Goal: Information Seeking & Learning: Learn about a topic

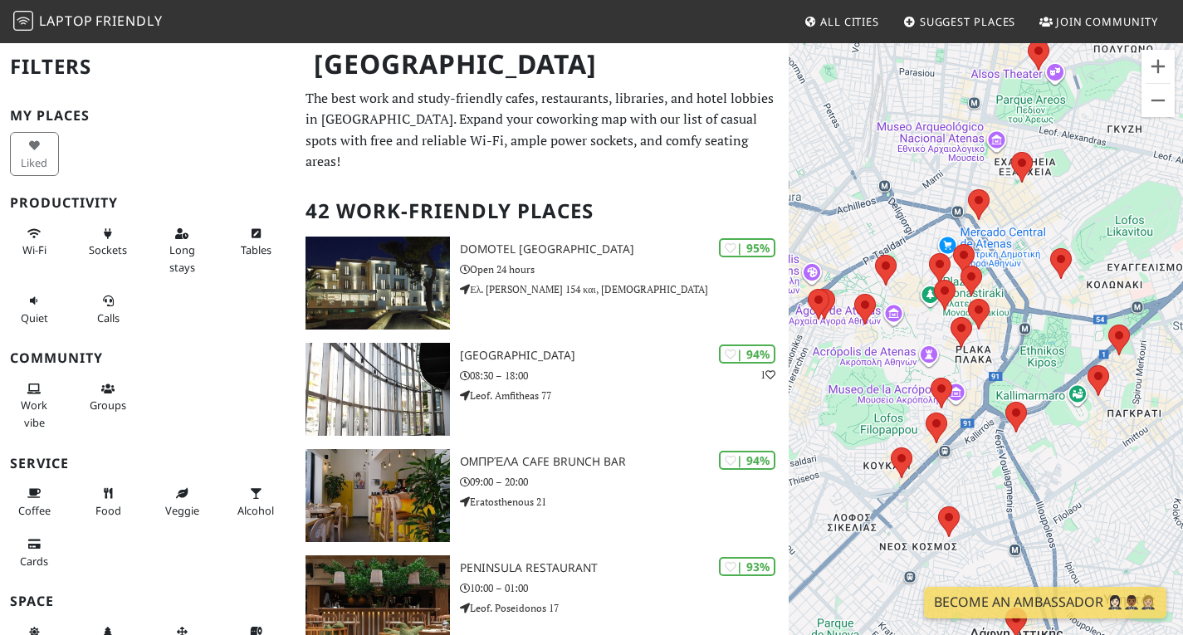
drag, startPoint x: 926, startPoint y: 333, endPoint x: 1038, endPoint y: 349, distance: 113.1
click at [1038, 349] on div "Para desplazarte, pulsa las teclas de flecha." at bounding box center [985, 358] width 394 height 635
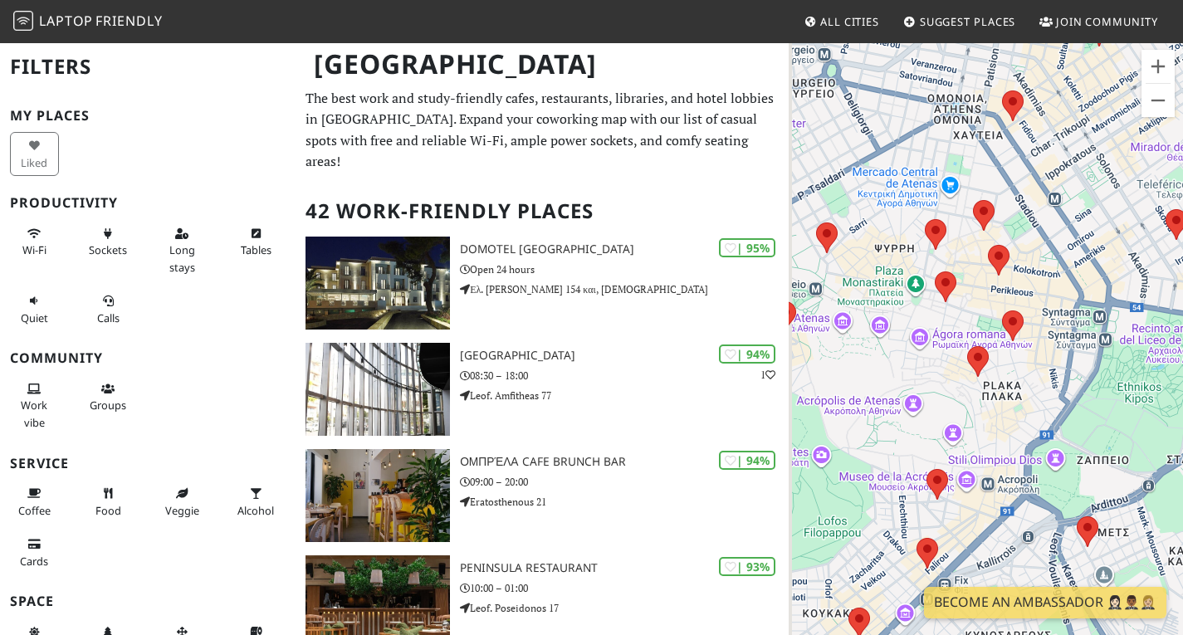
drag, startPoint x: 981, startPoint y: 365, endPoint x: 1071, endPoint y: 356, distance: 90.1
click at [1071, 356] on div "Para desplazarte, pulsa las teclas de flecha." at bounding box center [985, 358] width 394 height 635
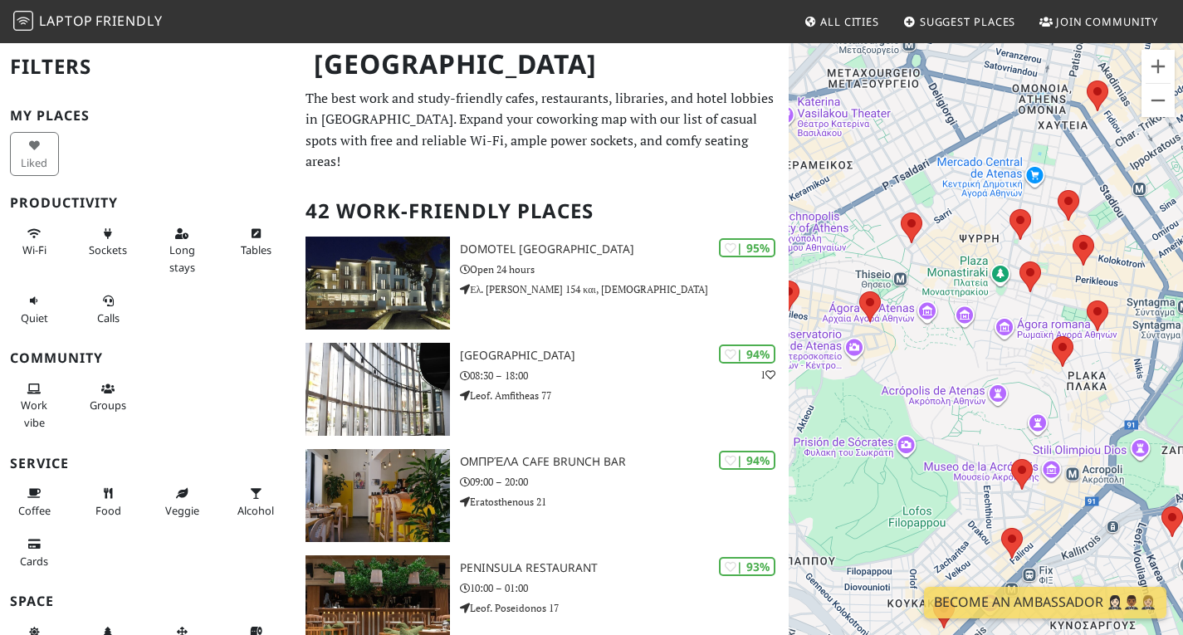
drag, startPoint x: 890, startPoint y: 355, endPoint x: 965, endPoint y: 349, distance: 75.7
click at [965, 349] on div "Para desplazarte, pulsa las teclas de flecha." at bounding box center [985, 358] width 394 height 635
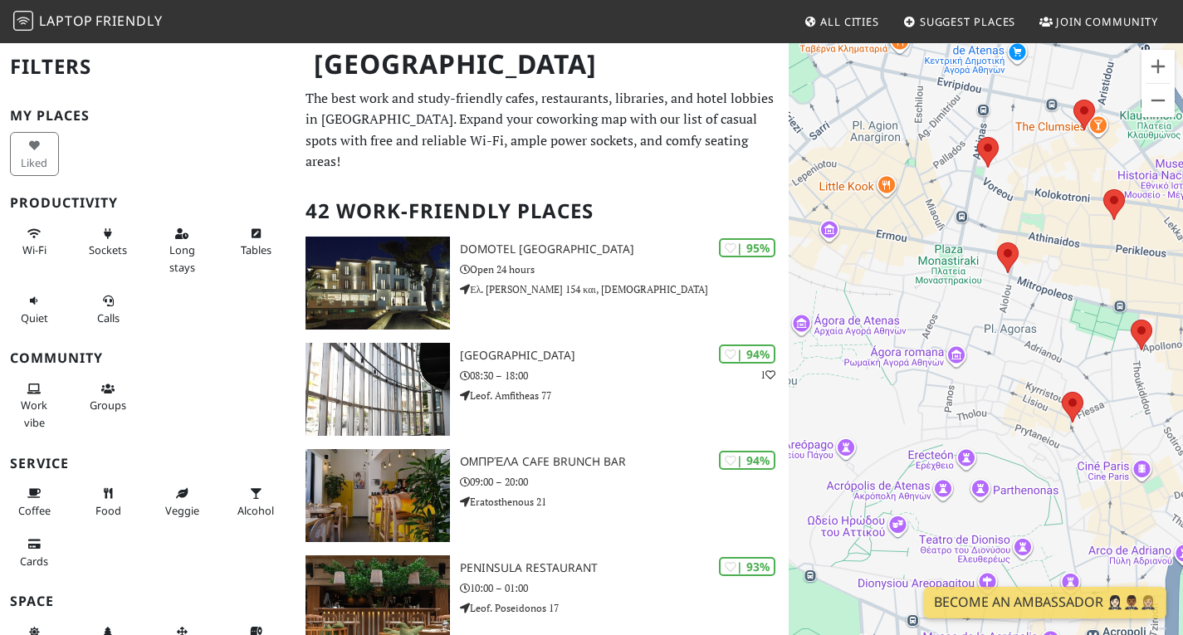
drag, startPoint x: 1031, startPoint y: 329, endPoint x: 1017, endPoint y: 312, distance: 21.8
click at [1017, 312] on div "Para desplazarte, pulsa las teclas de flecha." at bounding box center [985, 358] width 394 height 635
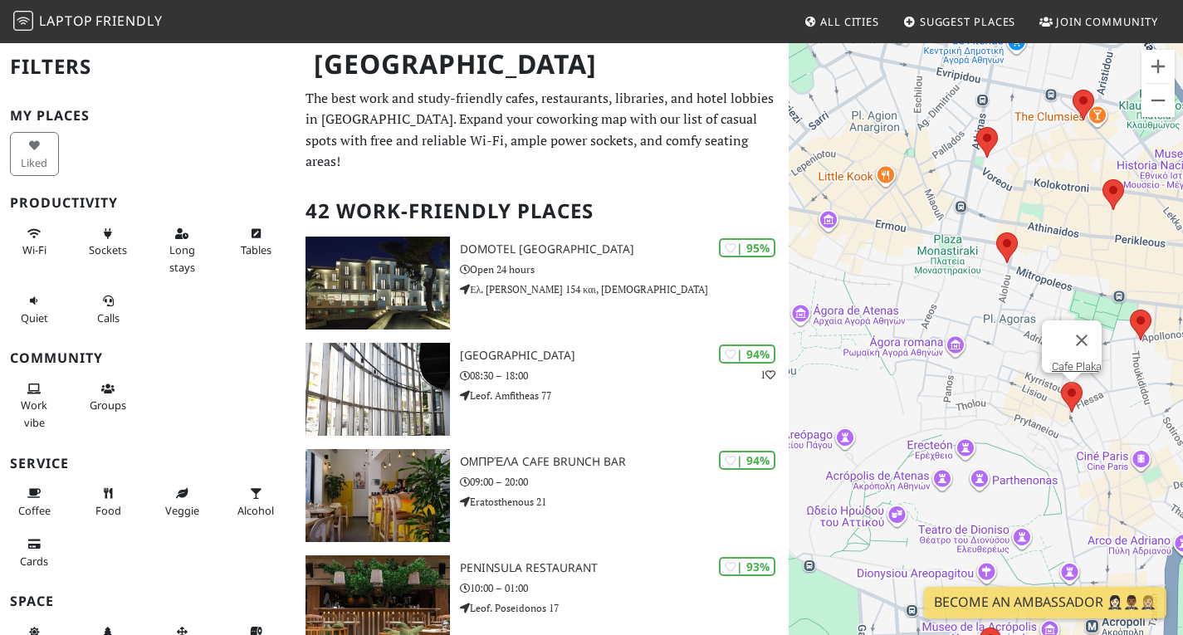
click at [1066, 397] on img at bounding box center [1071, 397] width 35 height 44
click at [1063, 360] on link "Cafe Plaka" at bounding box center [1076, 366] width 50 height 12
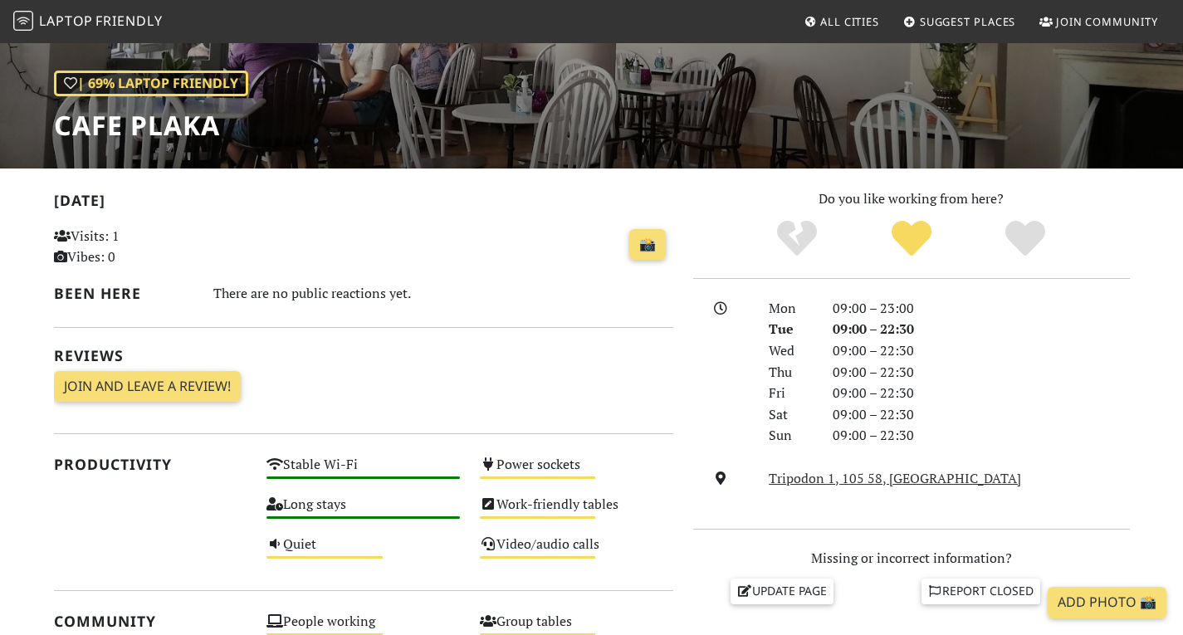
scroll to position [83, 0]
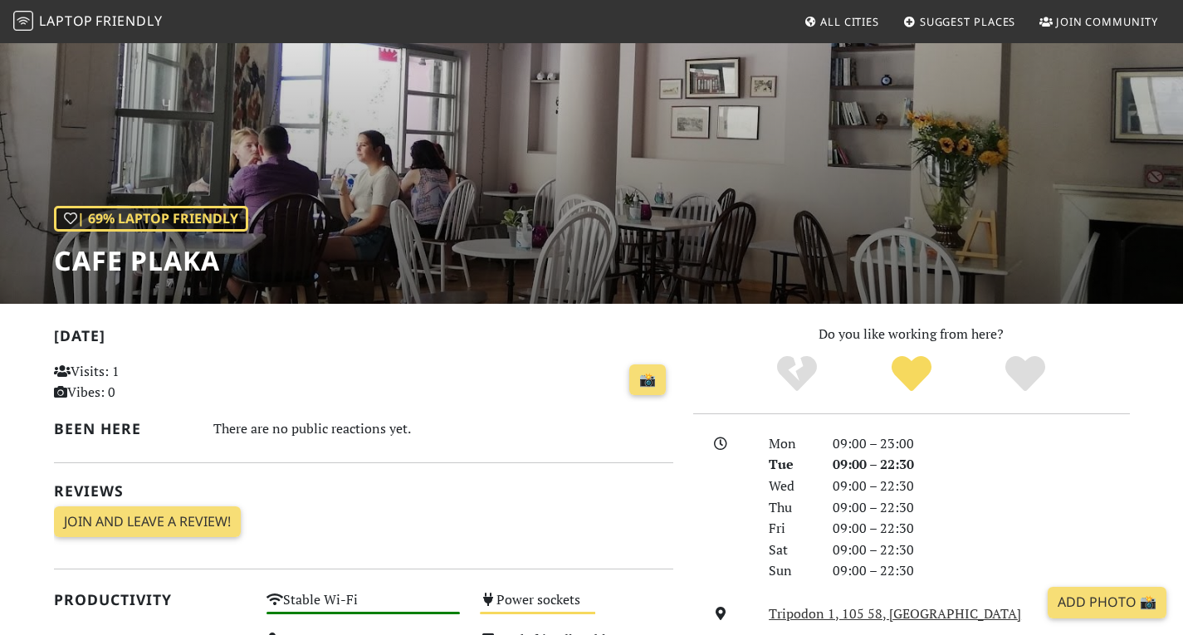
click at [202, 261] on h1 "Cafe Plaka" at bounding box center [151, 261] width 194 height 32
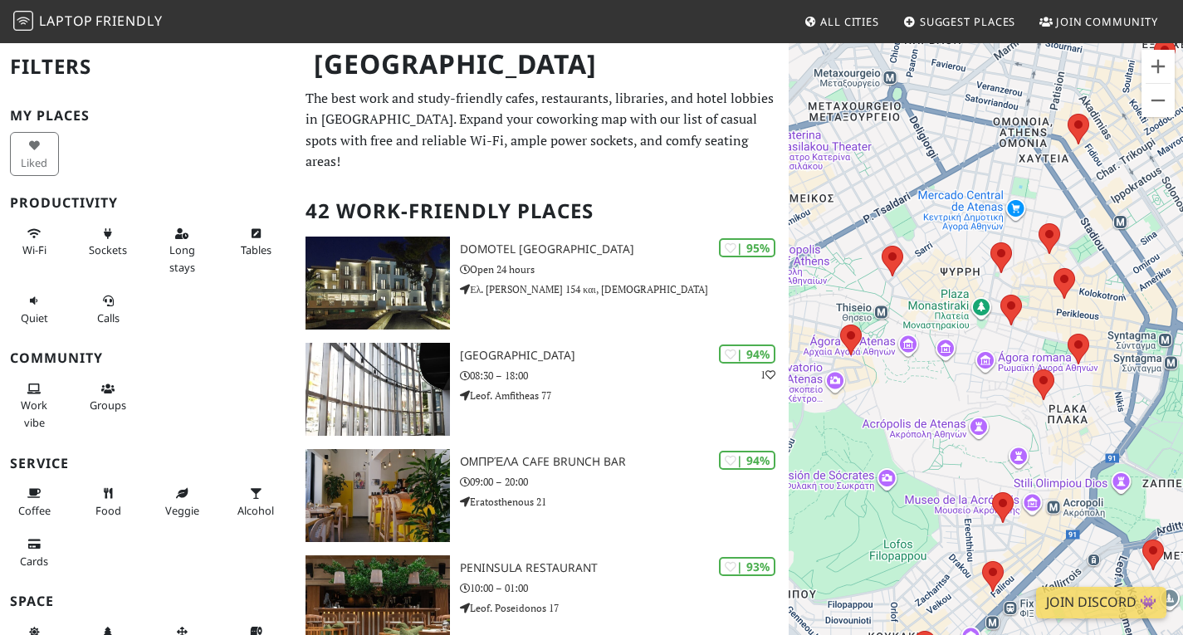
drag, startPoint x: 1002, startPoint y: 290, endPoint x: 884, endPoint y: 159, distance: 176.2
click at [884, 159] on div "Para desplazarte, pulsa las teclas de flecha." at bounding box center [985, 358] width 394 height 635
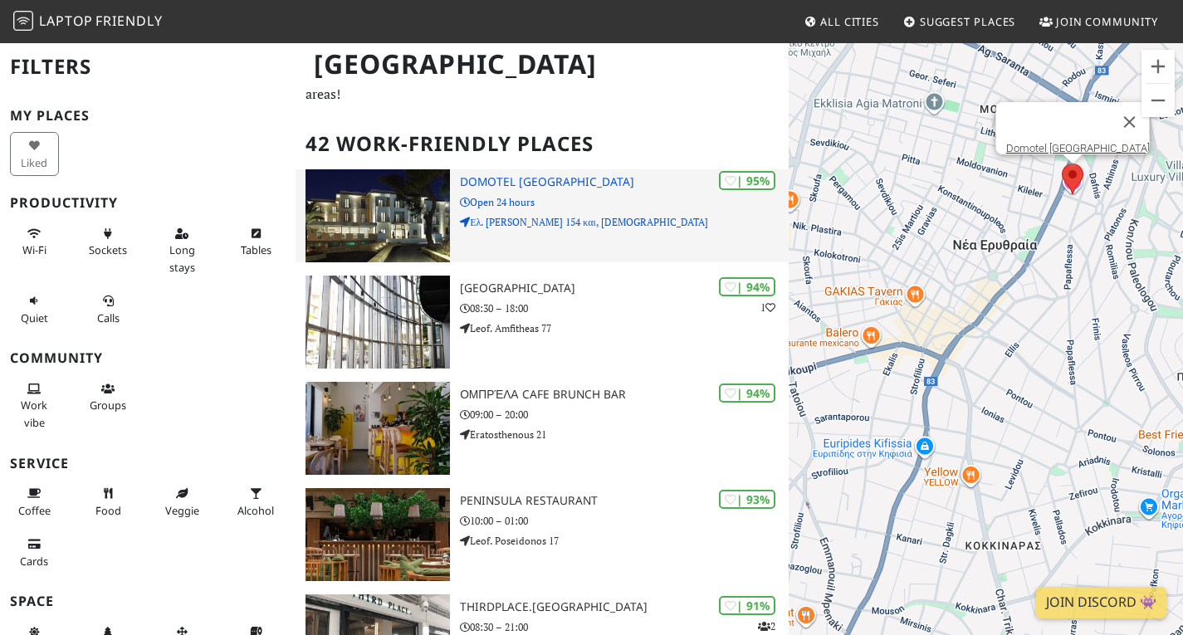
scroll to position [83, 0]
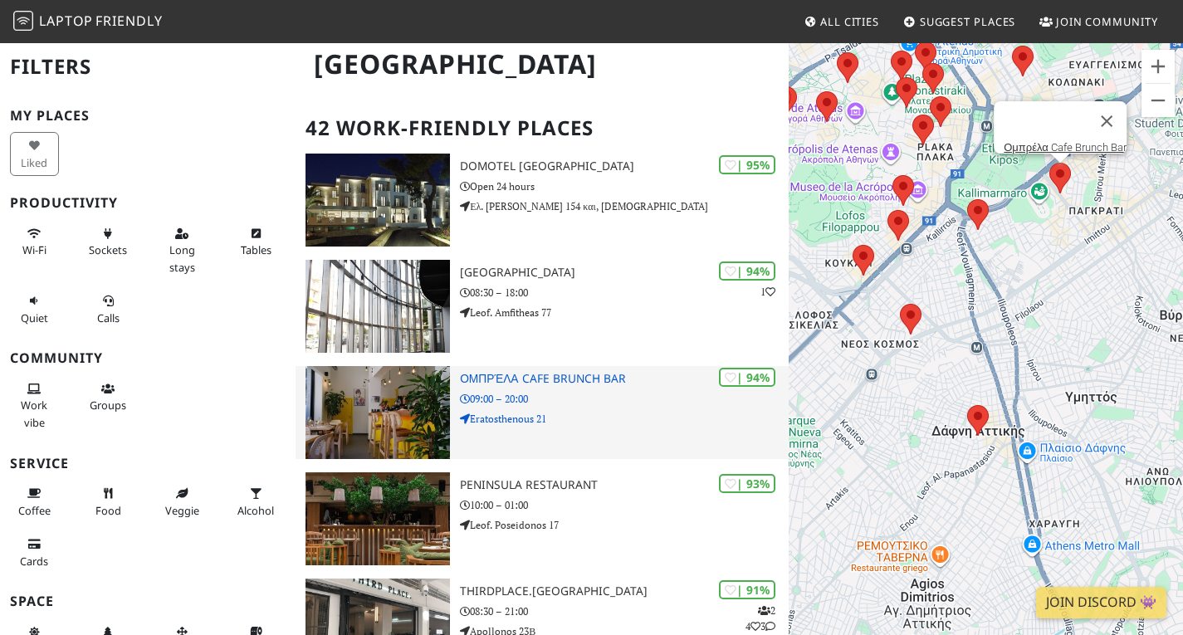
click at [570, 386] on h3 "Ομπρέλα Cafe Brunch Bar" at bounding box center [624, 379] width 329 height 14
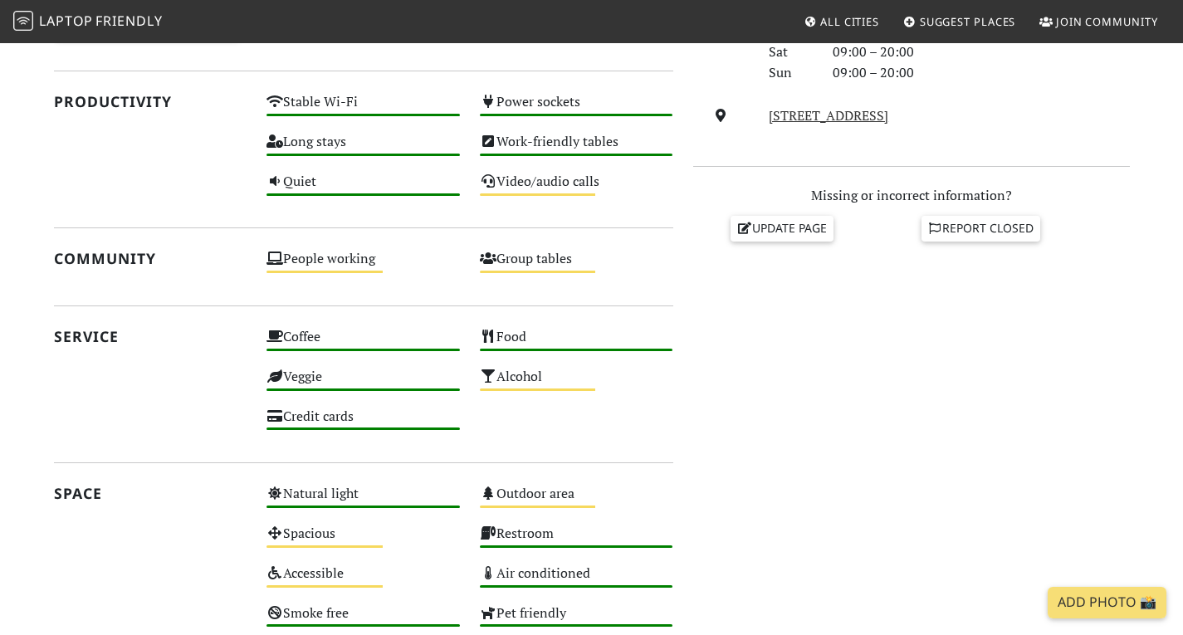
scroll to position [83, 0]
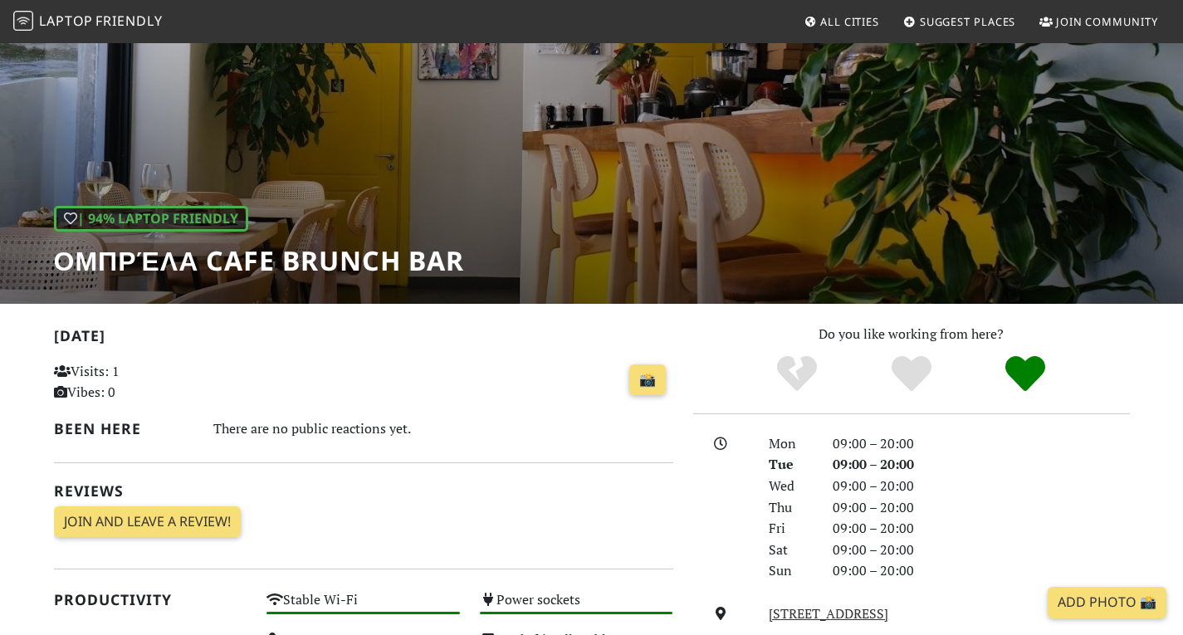
click at [353, 267] on h1 "Ομπρέλα Cafe Brunch Bar" at bounding box center [259, 261] width 411 height 32
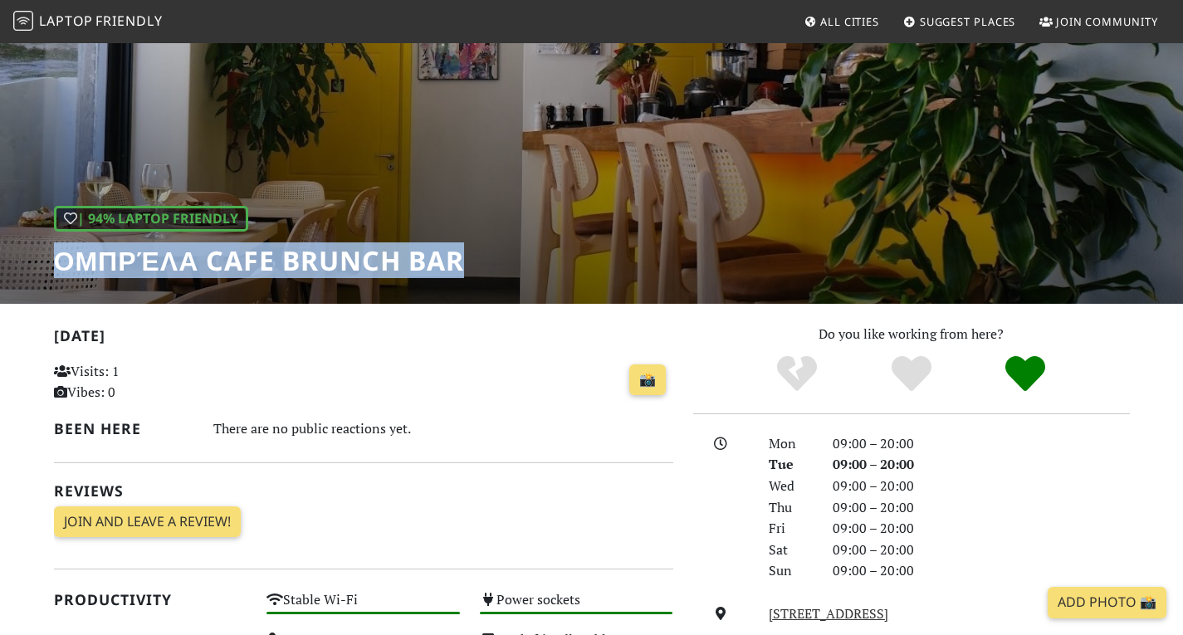
click at [353, 267] on h1 "Ομπρέλα Cafe Brunch Bar" at bounding box center [259, 261] width 411 height 32
drag, startPoint x: 353, startPoint y: 267, endPoint x: 319, endPoint y: 274, distance: 34.7
click at [319, 274] on h1 "Ομπρέλα Cafe Brunch Bar" at bounding box center [259, 261] width 411 height 32
drag, startPoint x: 462, startPoint y: 265, endPoint x: 58, endPoint y: 261, distance: 404.1
click at [58, 261] on h1 "Ομπρέλα Cafe Brunch Bar" at bounding box center [259, 261] width 411 height 32
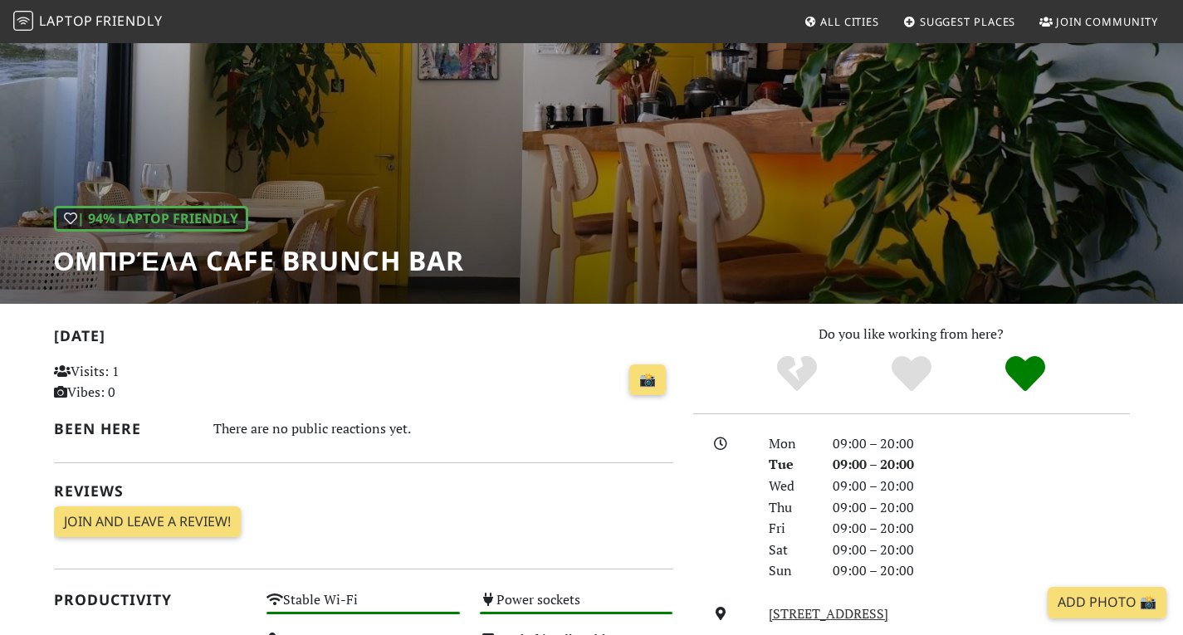
drag, startPoint x: 68, startPoint y: 261, endPoint x: 555, endPoint y: 389, distance: 503.6
click at [555, 389] on div "📸" at bounding box center [469, 380] width 406 height 45
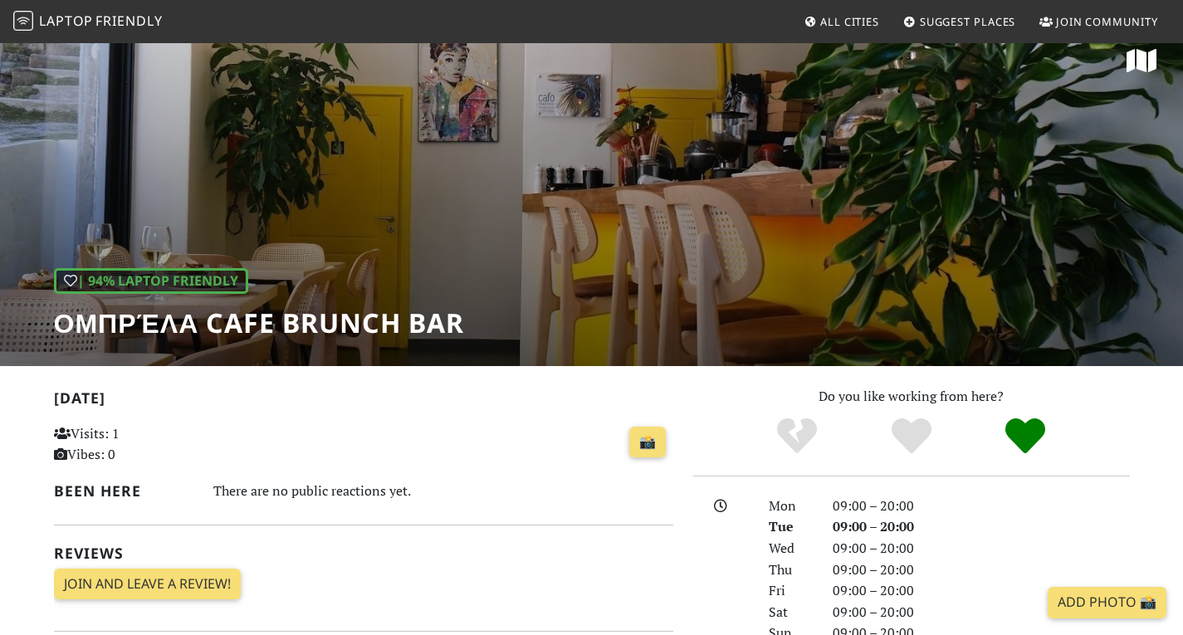
scroll to position [0, 0]
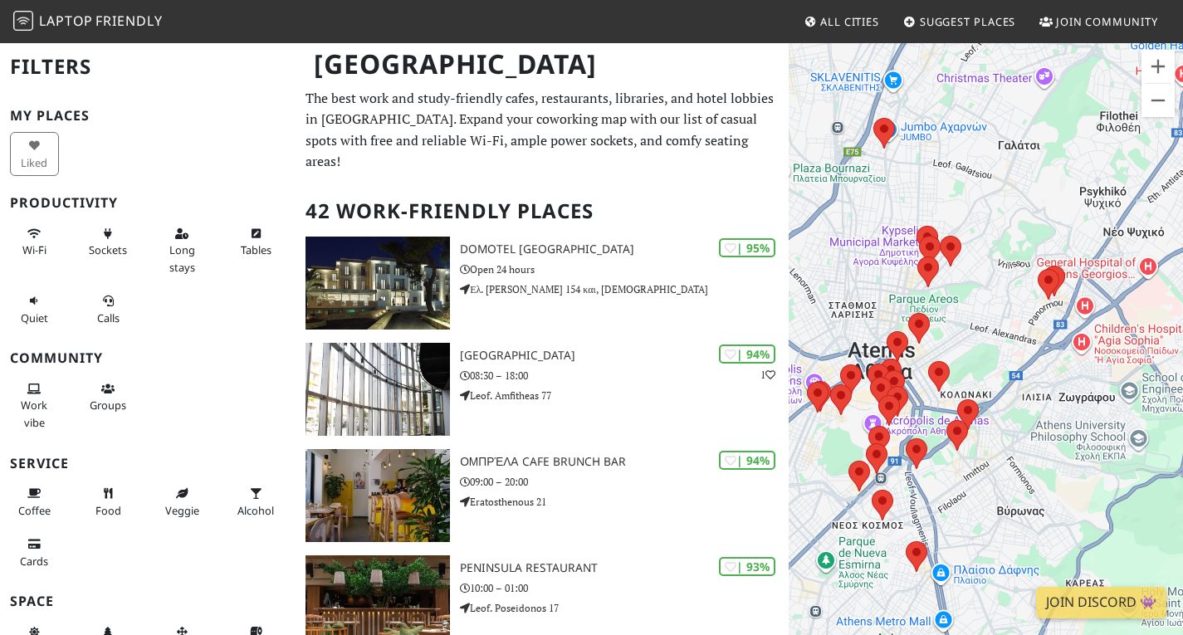
drag, startPoint x: 953, startPoint y: 373, endPoint x: 1035, endPoint y: 211, distance: 181.1
click at [1035, 211] on div "Para desplazarte, pulsa las teclas de flecha." at bounding box center [985, 358] width 394 height 635
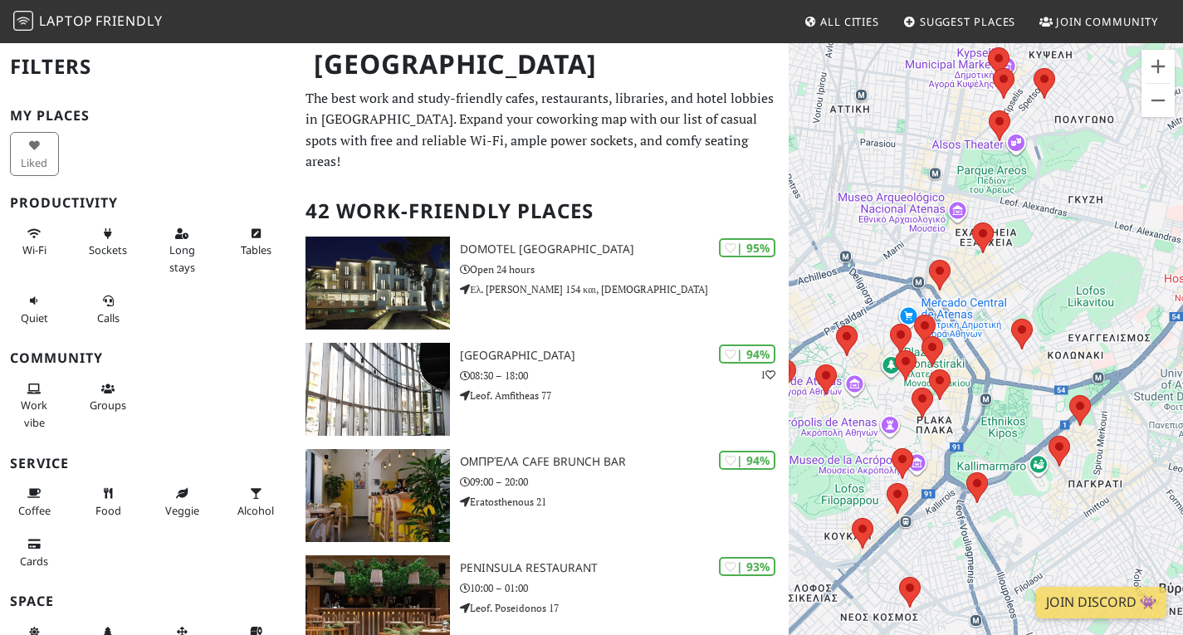
drag, startPoint x: 908, startPoint y: 472, endPoint x: 1024, endPoint y: 406, distance: 133.8
click at [1024, 406] on div "Para desplazarte, pulsa las teclas de flecha." at bounding box center [985, 358] width 394 height 635
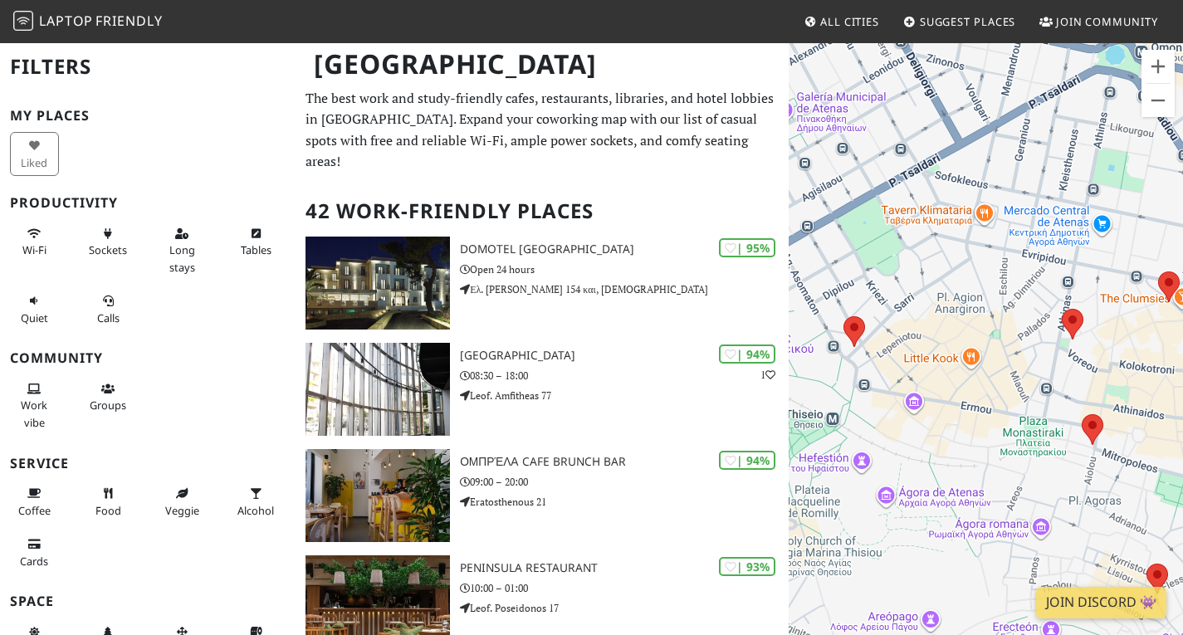
drag, startPoint x: 872, startPoint y: 339, endPoint x: 995, endPoint y: 319, distance: 124.3
click at [995, 319] on div "Para desplazarte, pulsa las teclas de flecha." at bounding box center [985, 358] width 394 height 635
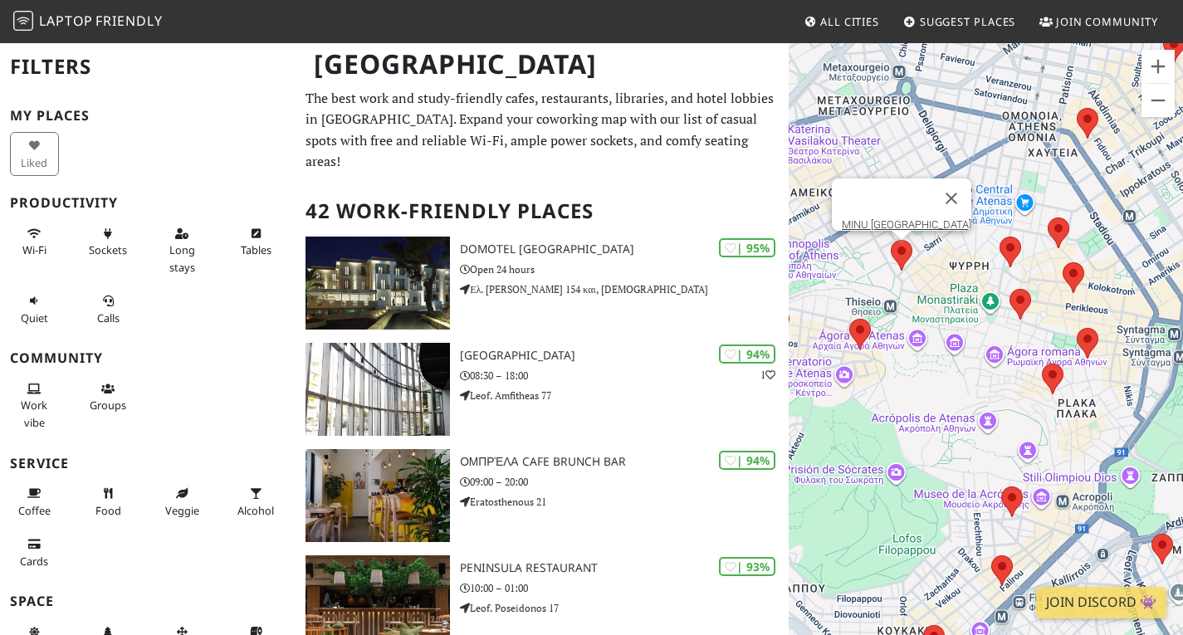
click at [902, 250] on img at bounding box center [901, 255] width 35 height 44
click at [908, 218] on link "MINU [GEOGRAPHIC_DATA]" at bounding box center [905, 224] width 129 height 12
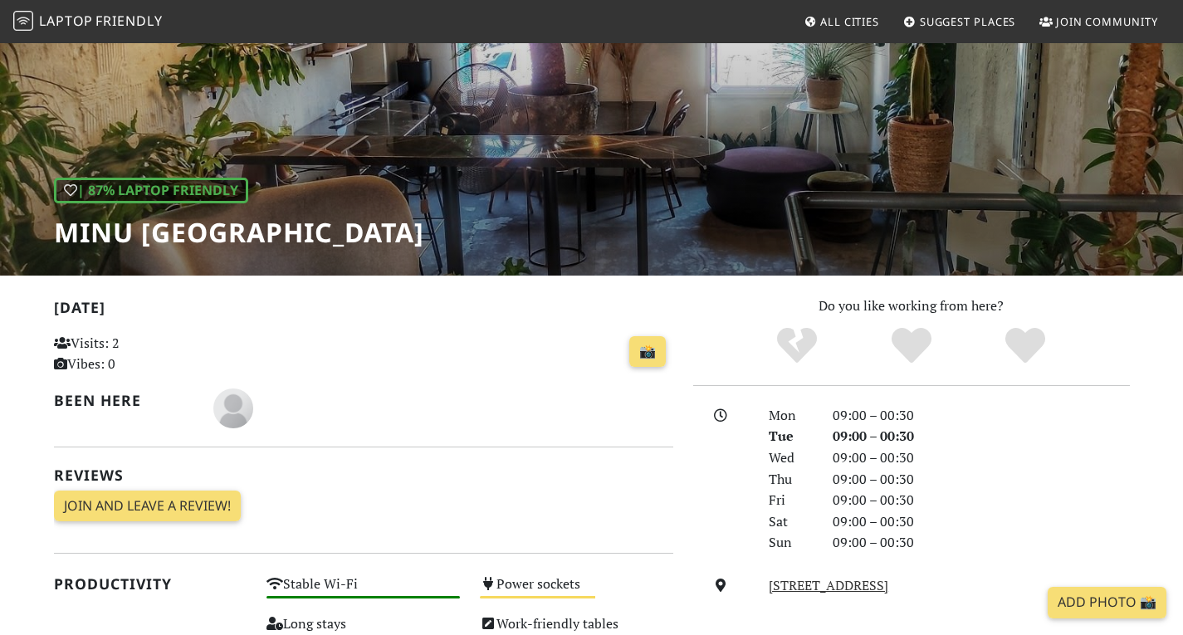
scroll to position [166, 0]
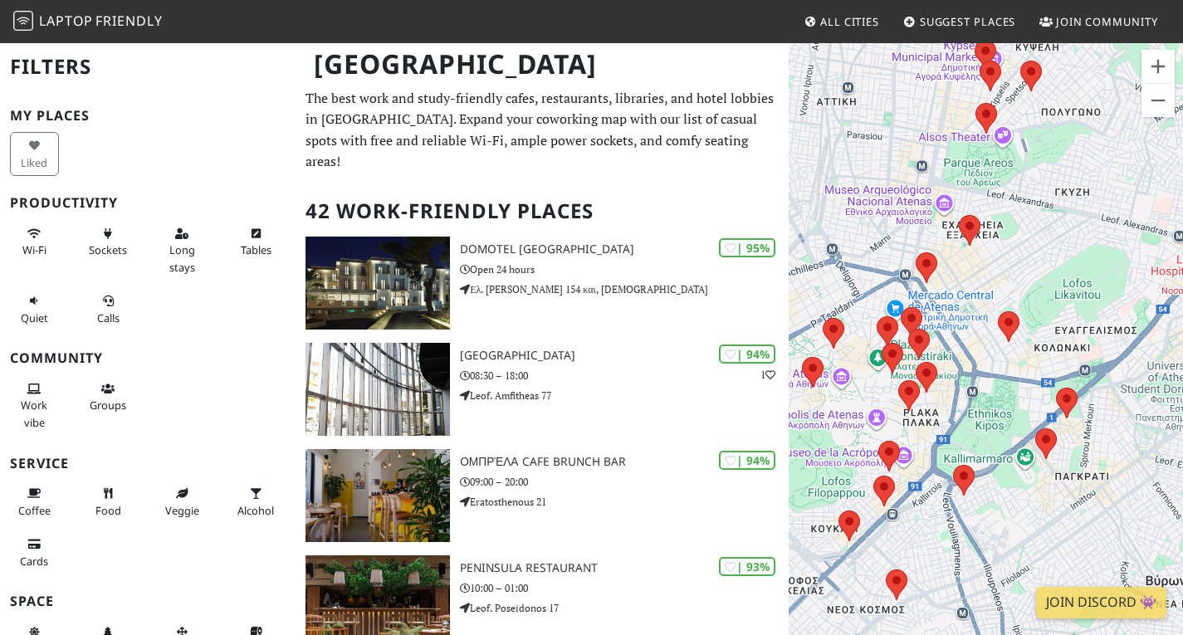
drag, startPoint x: 874, startPoint y: 402, endPoint x: 924, endPoint y: 397, distance: 50.0
click at [920, 399] on div "Para desplazarte, pulsa las teclas de flecha." at bounding box center [985, 358] width 394 height 635
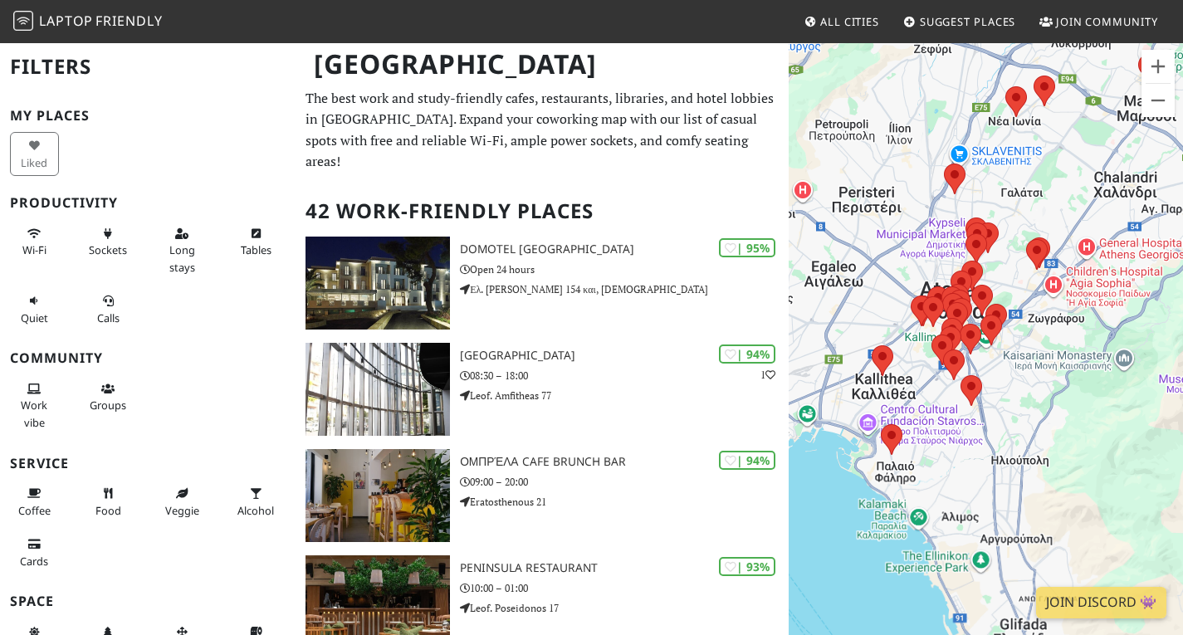
drag, startPoint x: 861, startPoint y: 412, endPoint x: 928, endPoint y: 425, distance: 67.7
click at [928, 425] on div "Para desplazarte, pulsa las teclas de flecha." at bounding box center [985, 358] width 394 height 635
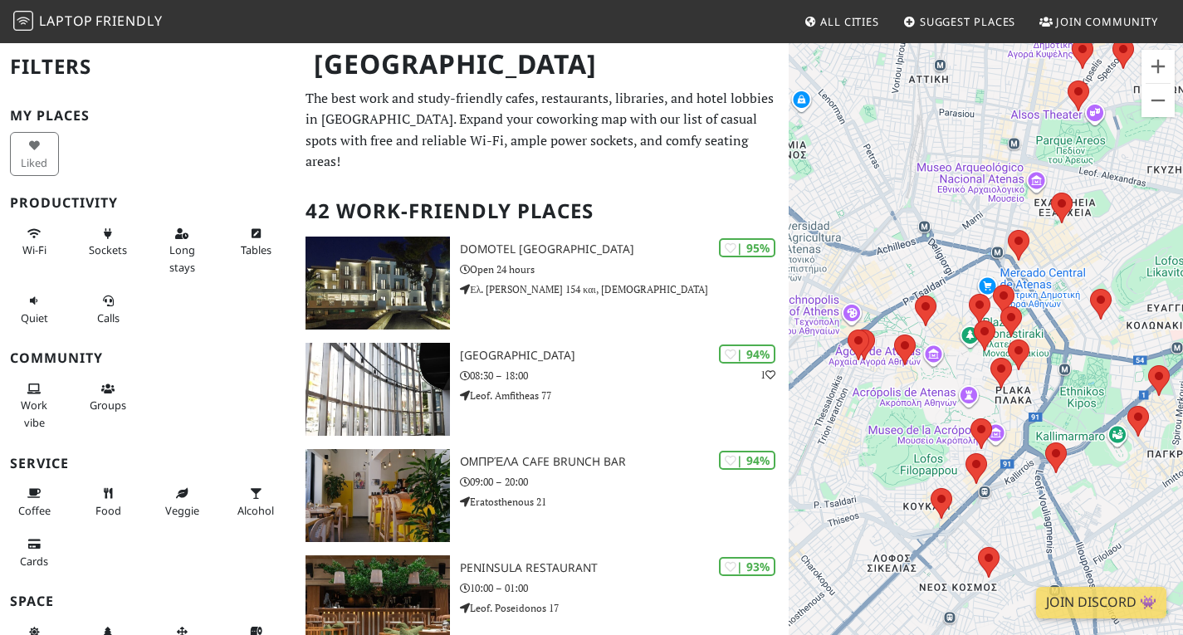
drag, startPoint x: 1018, startPoint y: 300, endPoint x: 820, endPoint y: 434, distance: 239.6
click at [820, 434] on div "Para desplazarte, pulsa las teclas de flecha." at bounding box center [985, 358] width 394 height 635
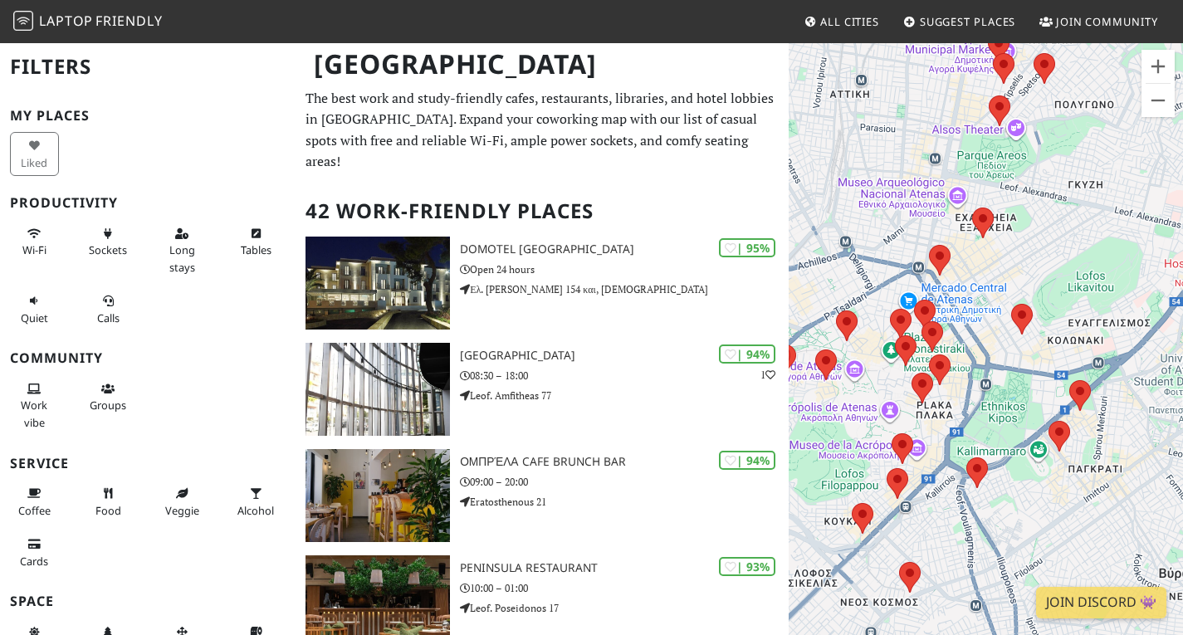
drag, startPoint x: 888, startPoint y: 409, endPoint x: 809, endPoint y: 420, distance: 79.6
click at [809, 420] on div "Para desplazarte, pulsa las teclas de flecha." at bounding box center [985, 358] width 394 height 635
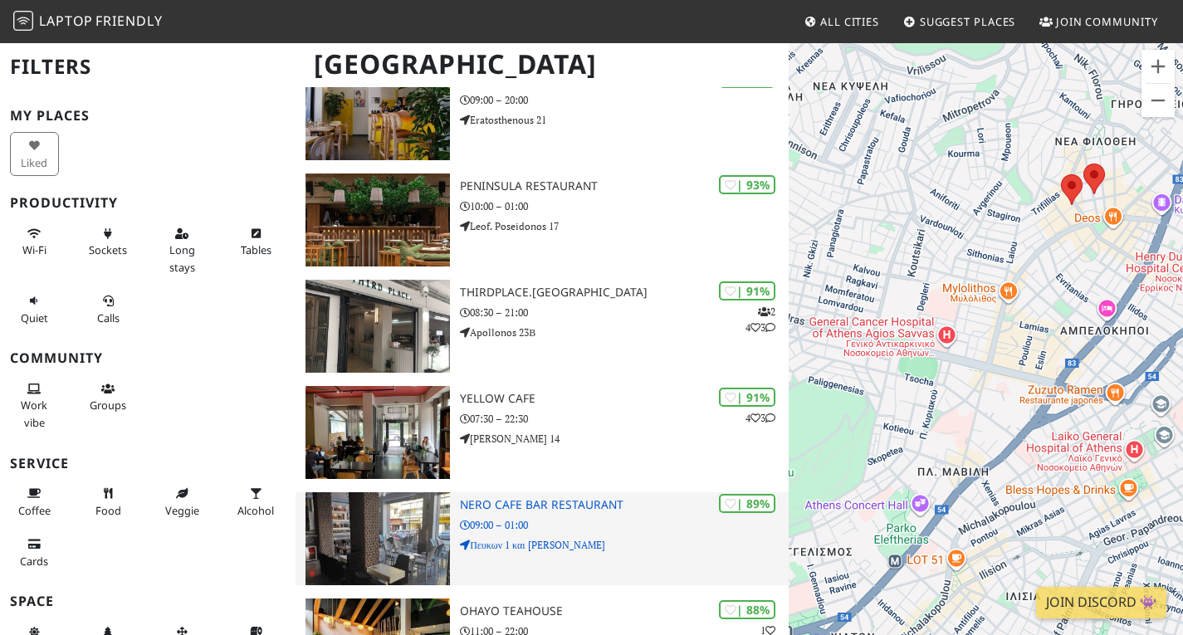
scroll to position [415, 0]
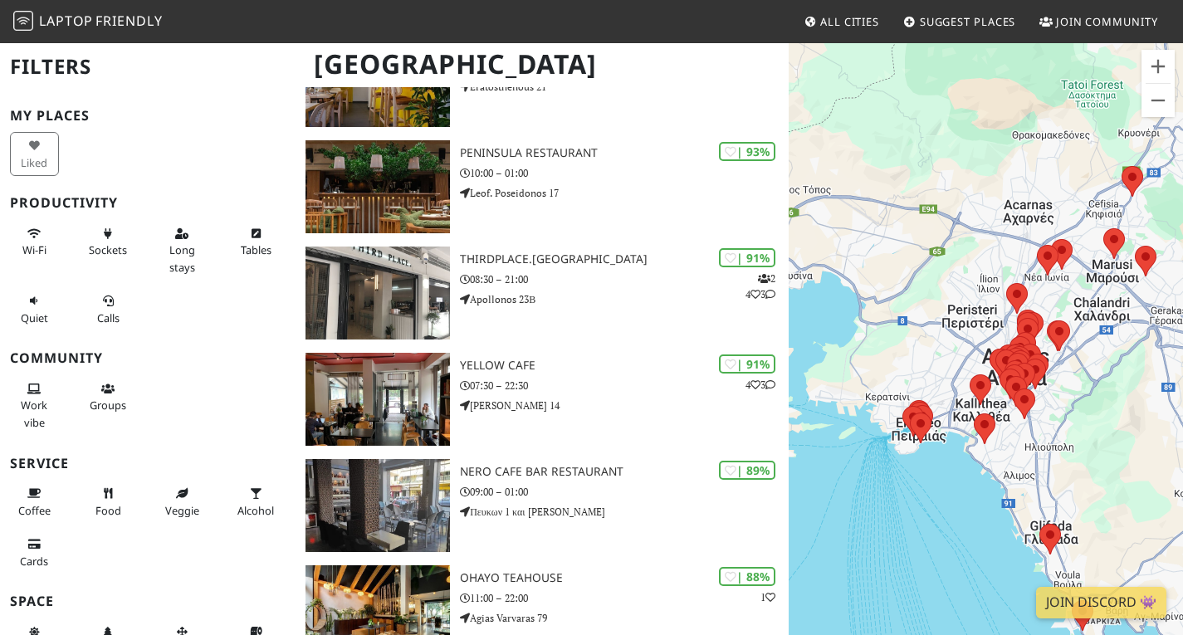
drag, startPoint x: 1089, startPoint y: 403, endPoint x: 1089, endPoint y: 387, distance: 16.6
click at [1089, 387] on div "Para desplazarte, pulsa las teclas de flecha." at bounding box center [985, 358] width 394 height 635
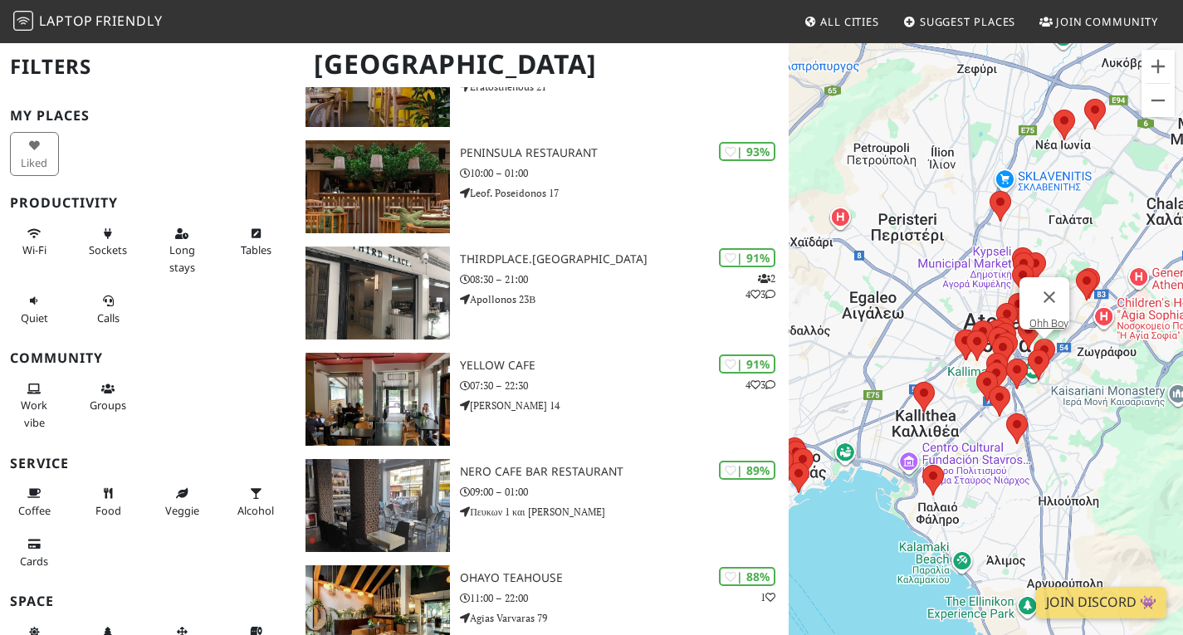
scroll to position [249, 0]
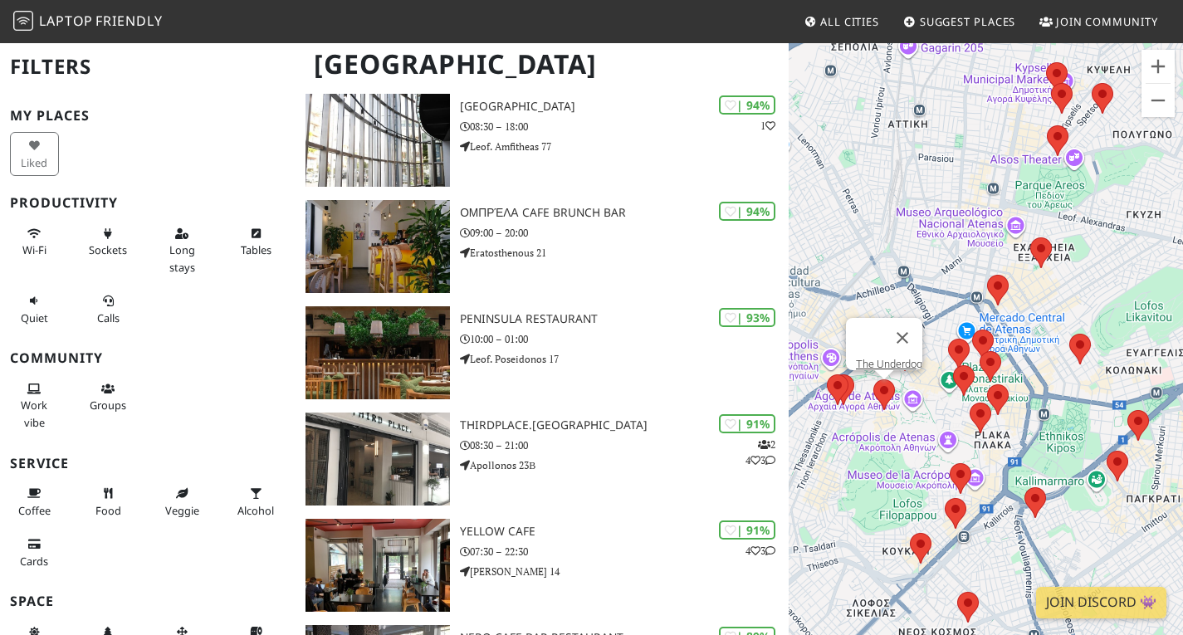
click at [885, 388] on img at bounding box center [883, 395] width 35 height 44
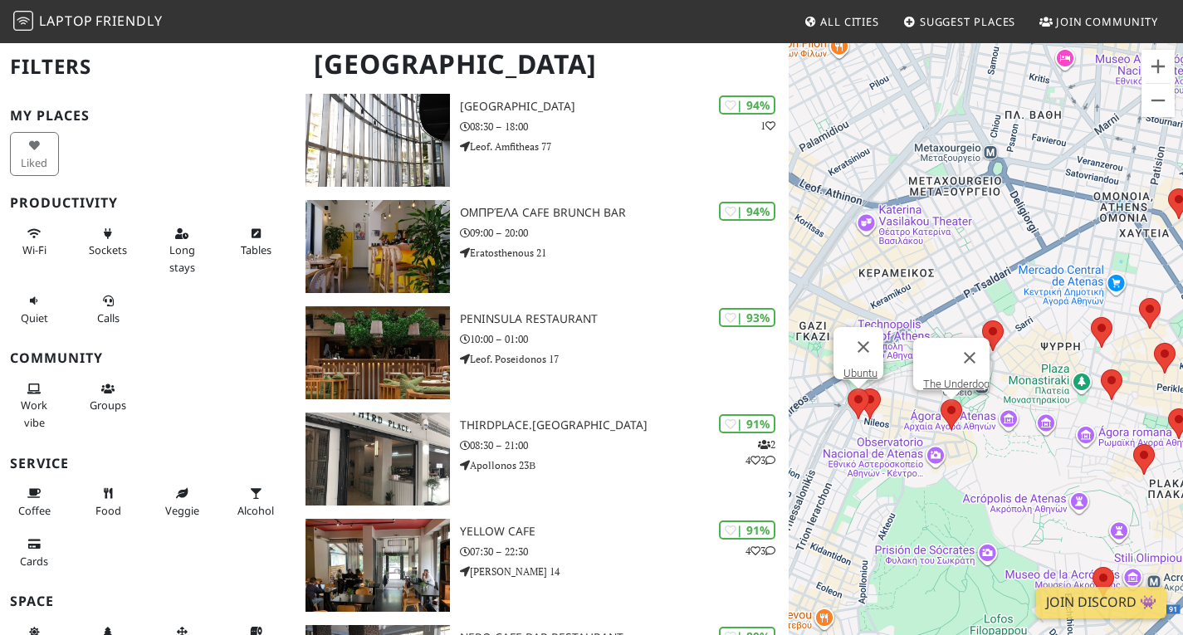
click at [861, 399] on img at bounding box center [858, 404] width 35 height 44
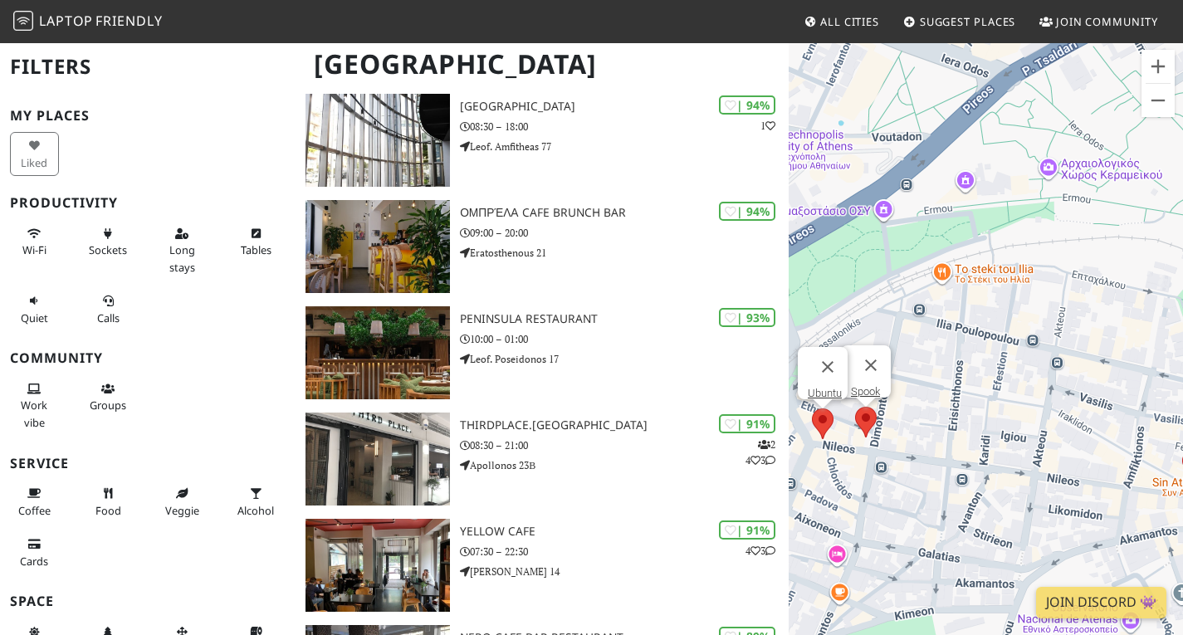
click at [868, 427] on img at bounding box center [865, 422] width 35 height 44
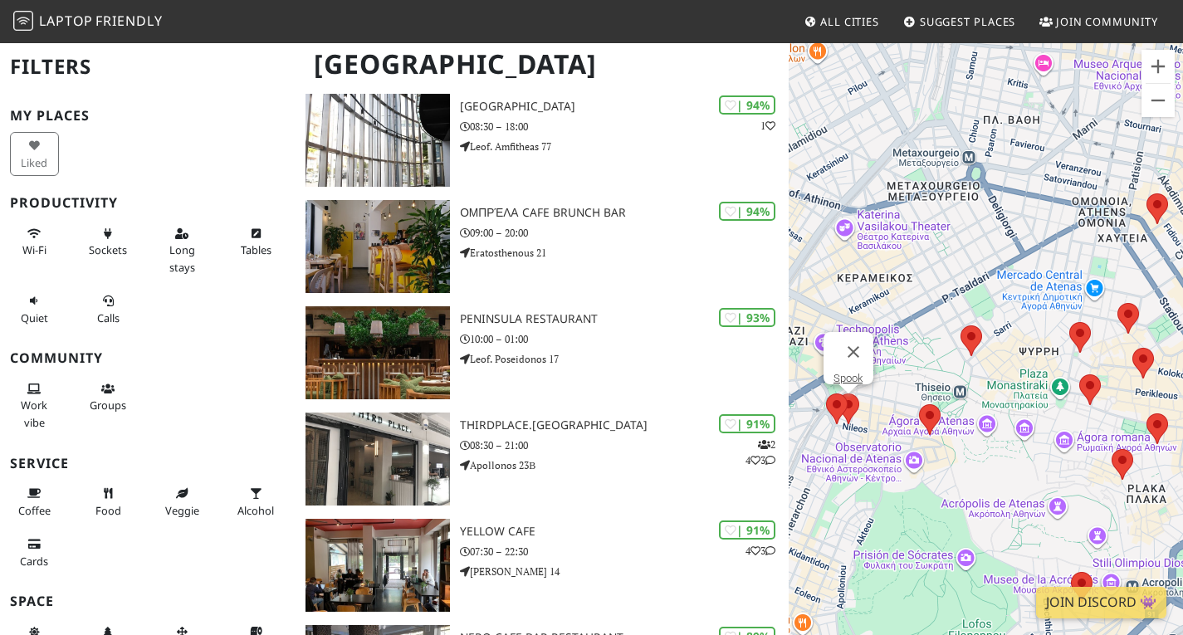
drag, startPoint x: 1033, startPoint y: 334, endPoint x: 923, endPoint y: 339, distance: 110.5
click at [923, 365] on div "Para desplazarte, pulsa las teclas de flecha. Spook" at bounding box center [985, 358] width 394 height 635
